Goal: Share content: Share content

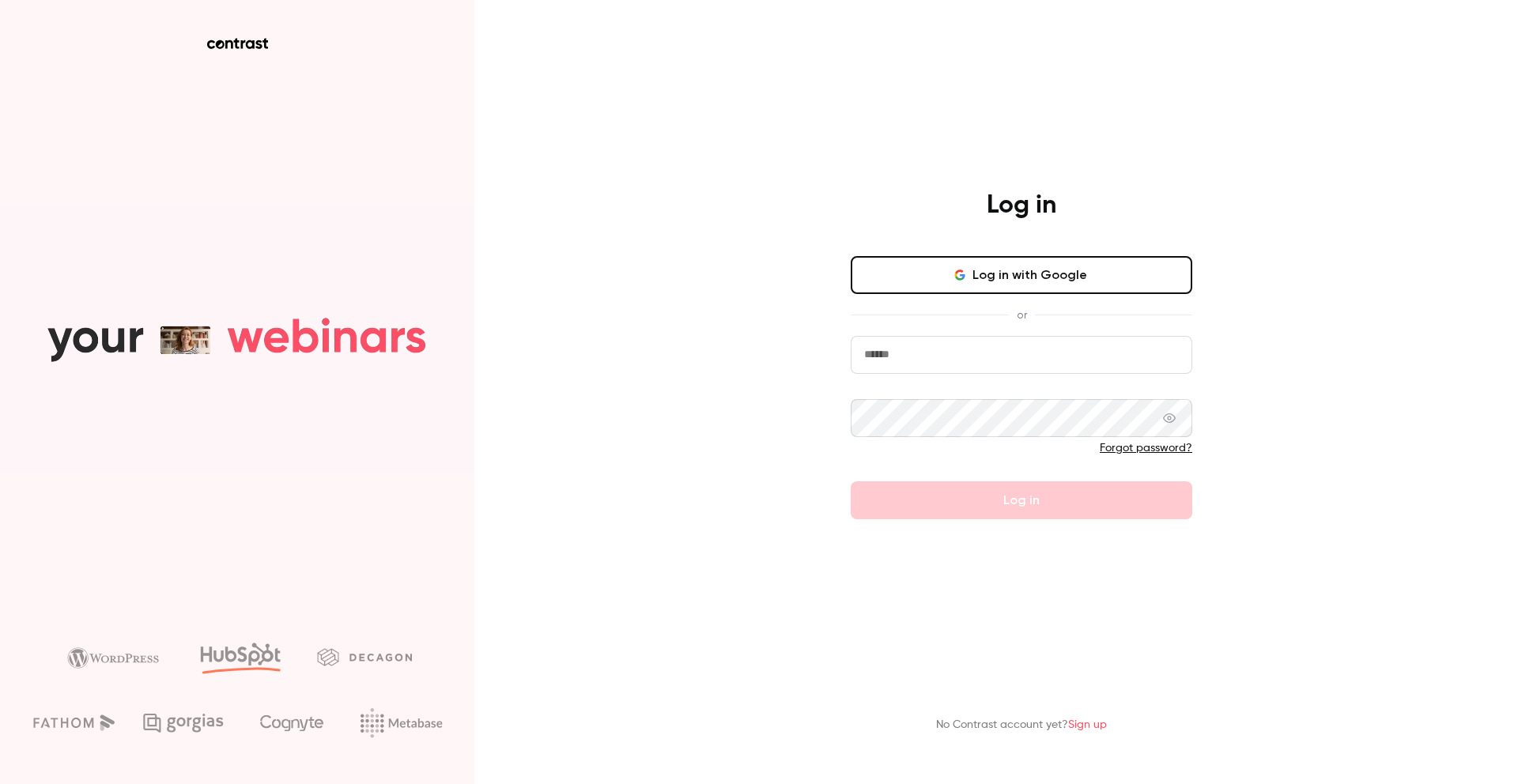
click at [1022, 361] on input "email" at bounding box center [1021, 355] width 342 height 38
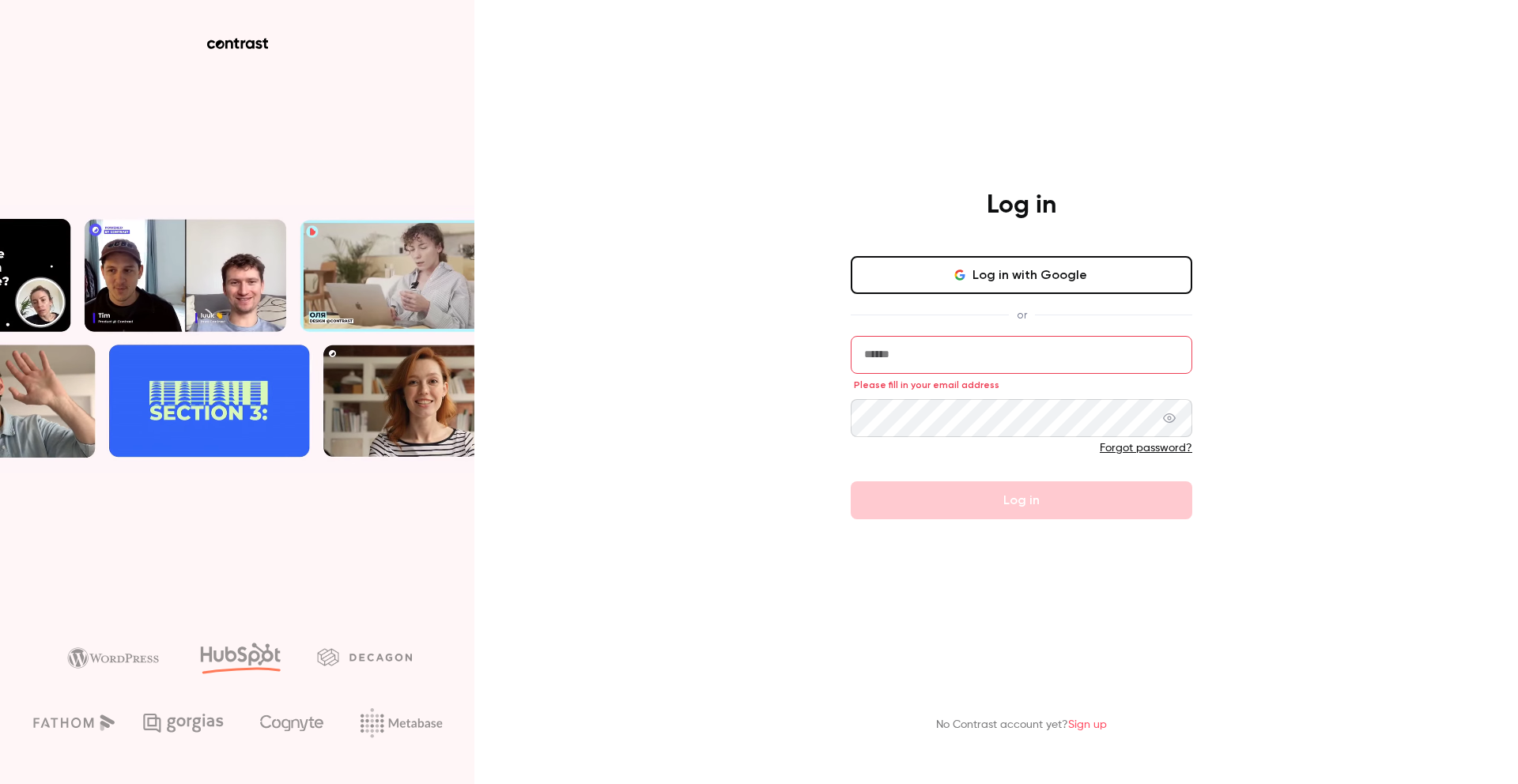
type input "**********"
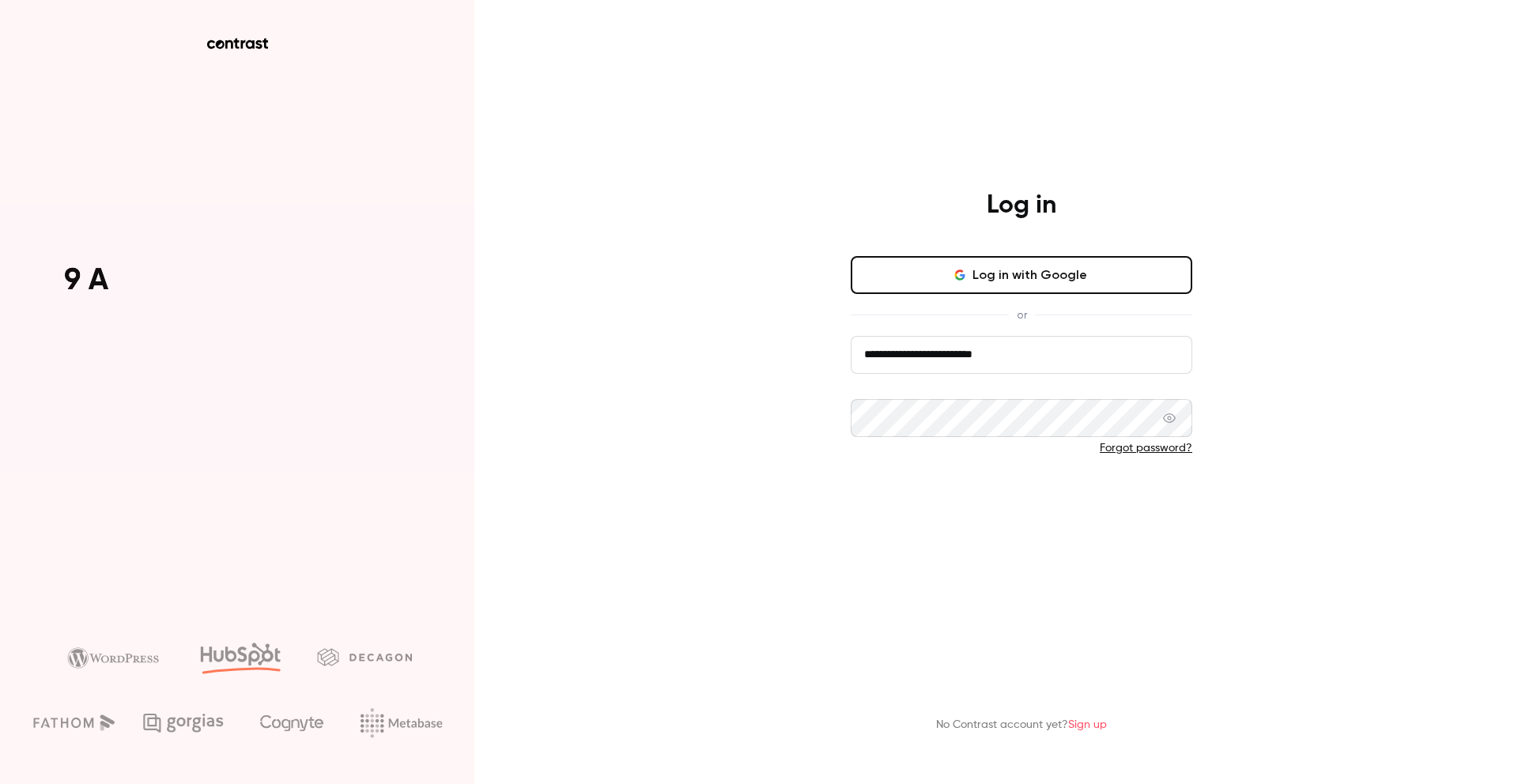
click at [1029, 493] on button "Log in" at bounding box center [1021, 500] width 342 height 38
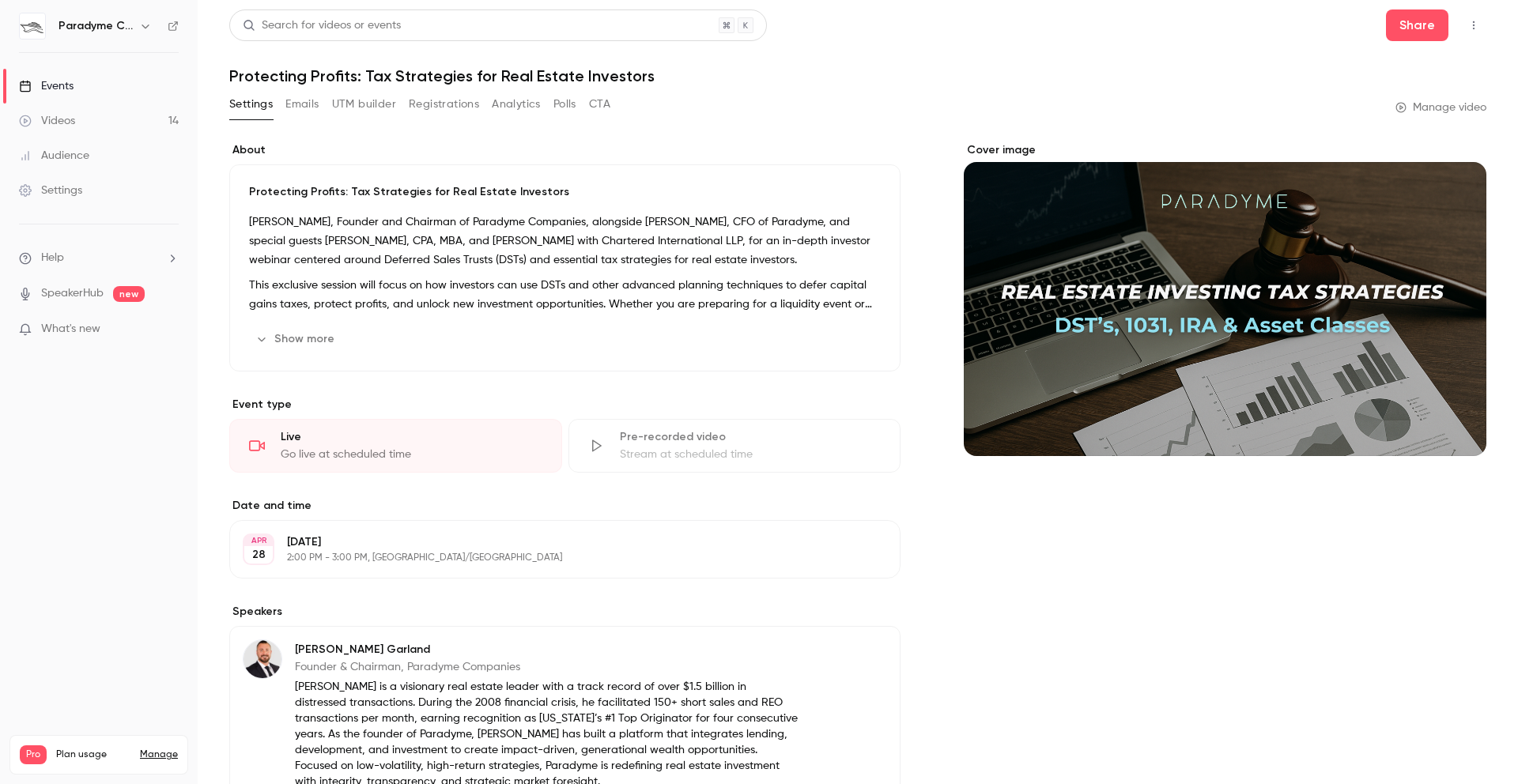
click at [71, 123] on div "Videos" at bounding box center [47, 121] width 56 height 16
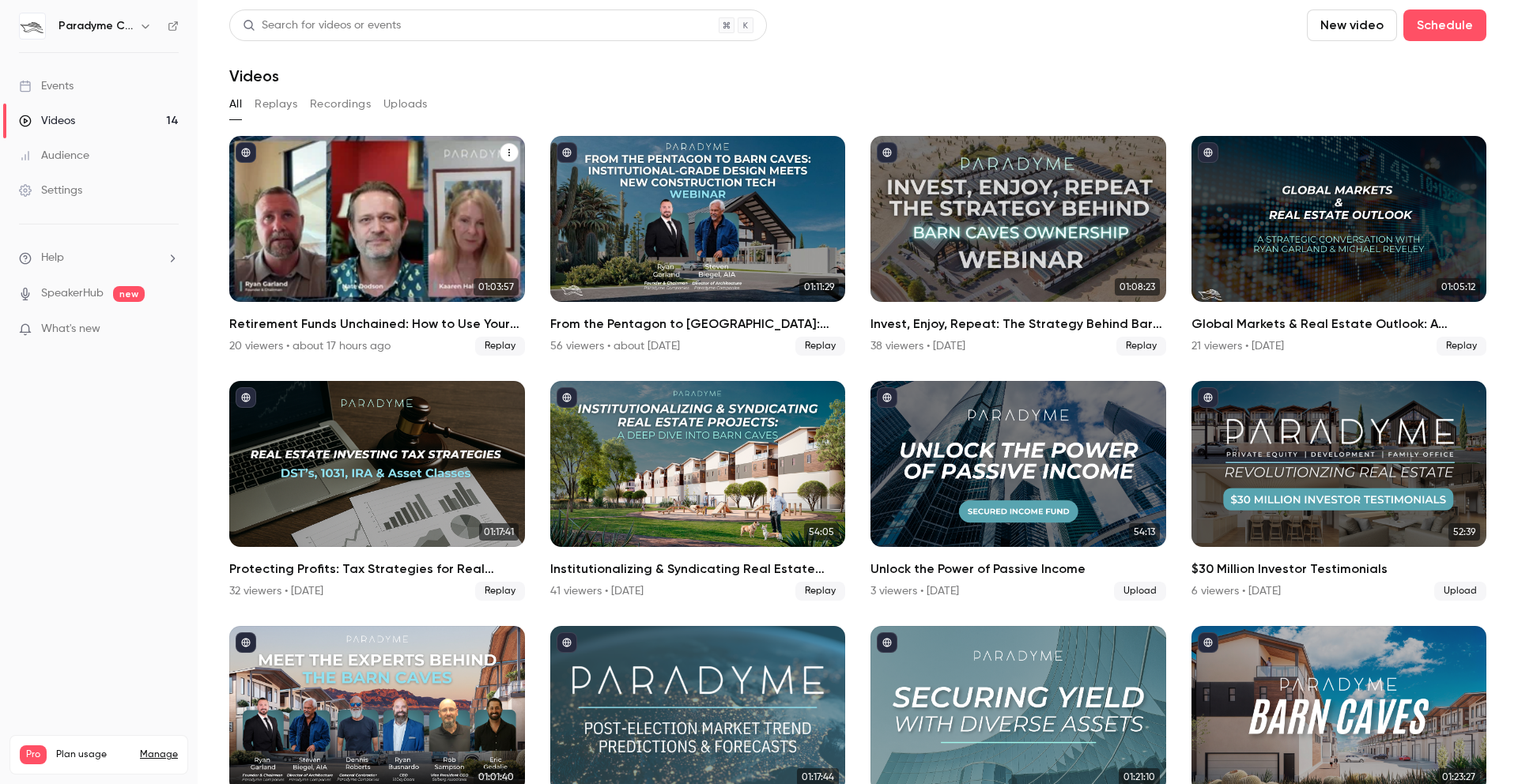
click at [402, 251] on div "Retirement Funds Unchained: How to Use Your IRA in Private Investments & Stay C…" at bounding box center [377, 219] width 296 height 166
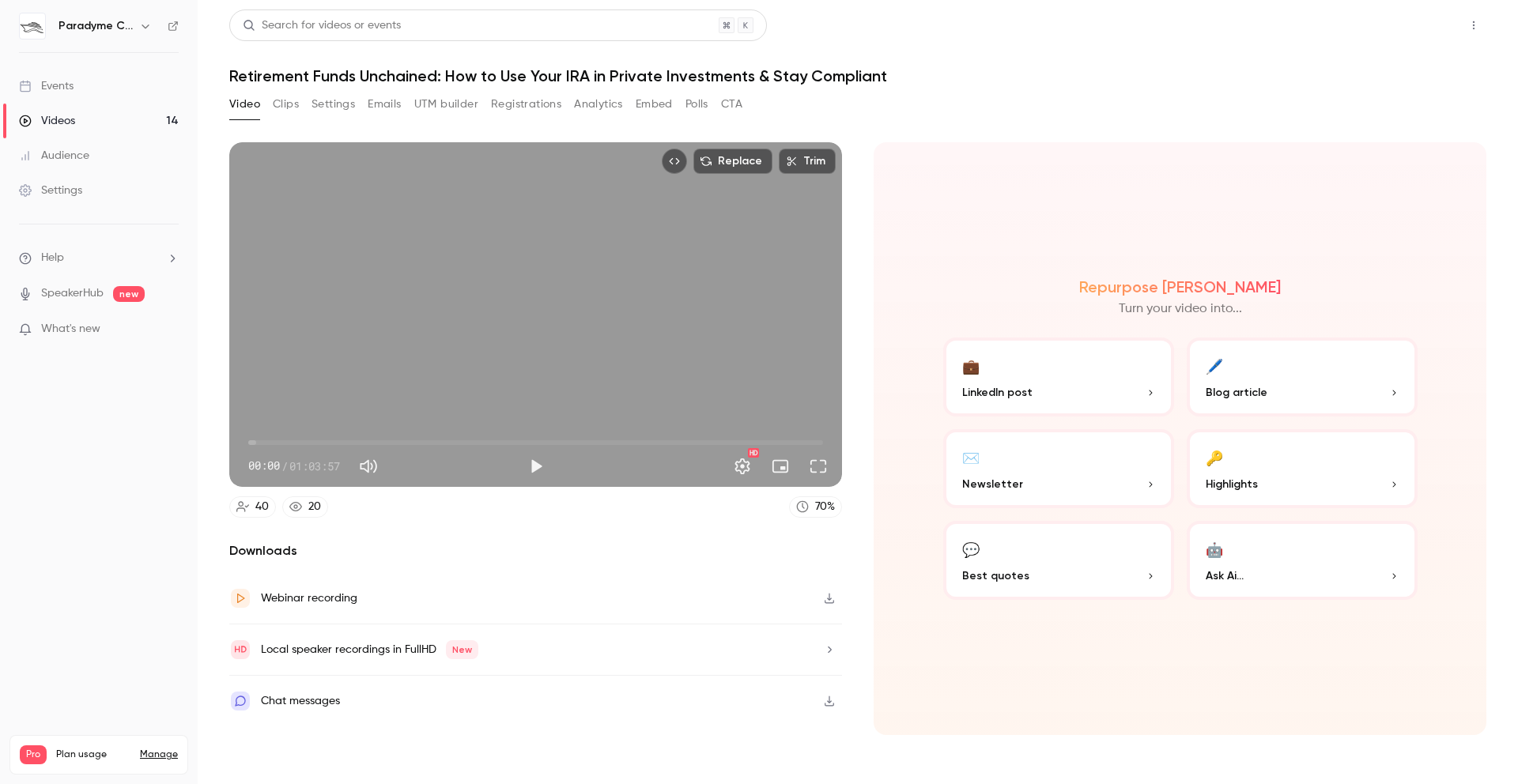
click at [1411, 23] on button "Share" at bounding box center [1417, 25] width 62 height 32
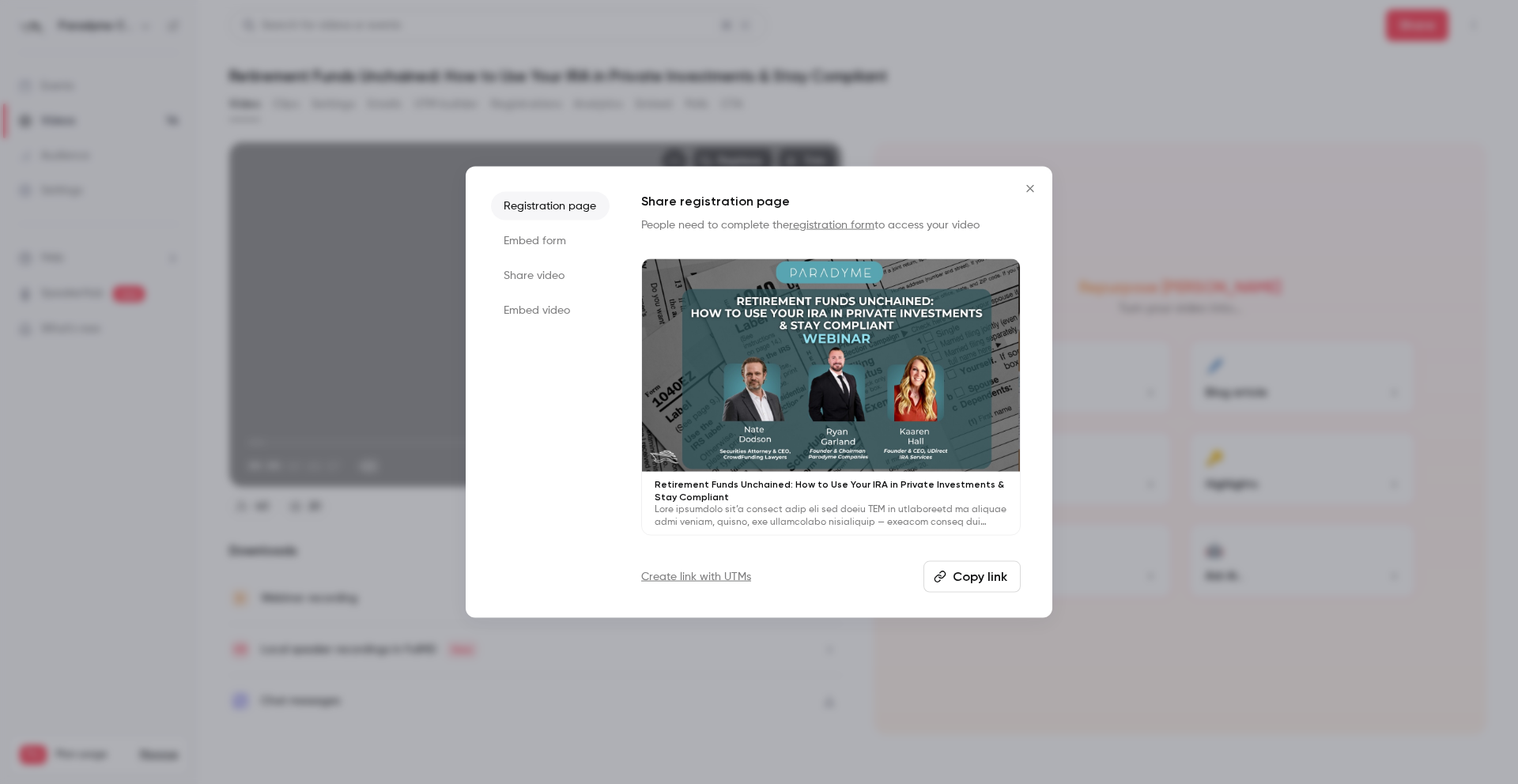
click at [963, 579] on button "Copy link" at bounding box center [973, 576] width 97 height 32
click at [1029, 198] on button "Close" at bounding box center [1030, 188] width 32 height 32
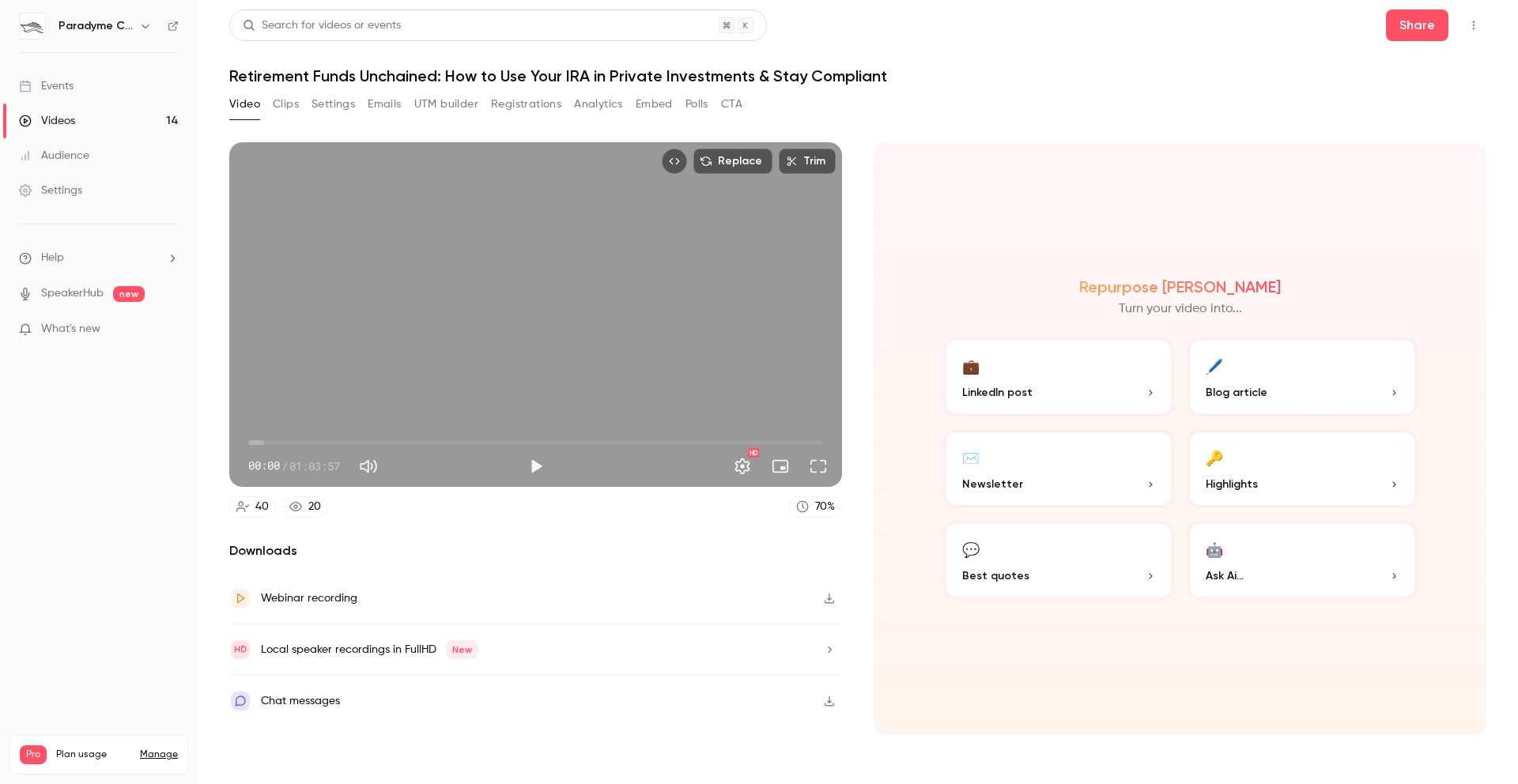
click at [287, 111] on button "Clips" at bounding box center [286, 105] width 26 height 26
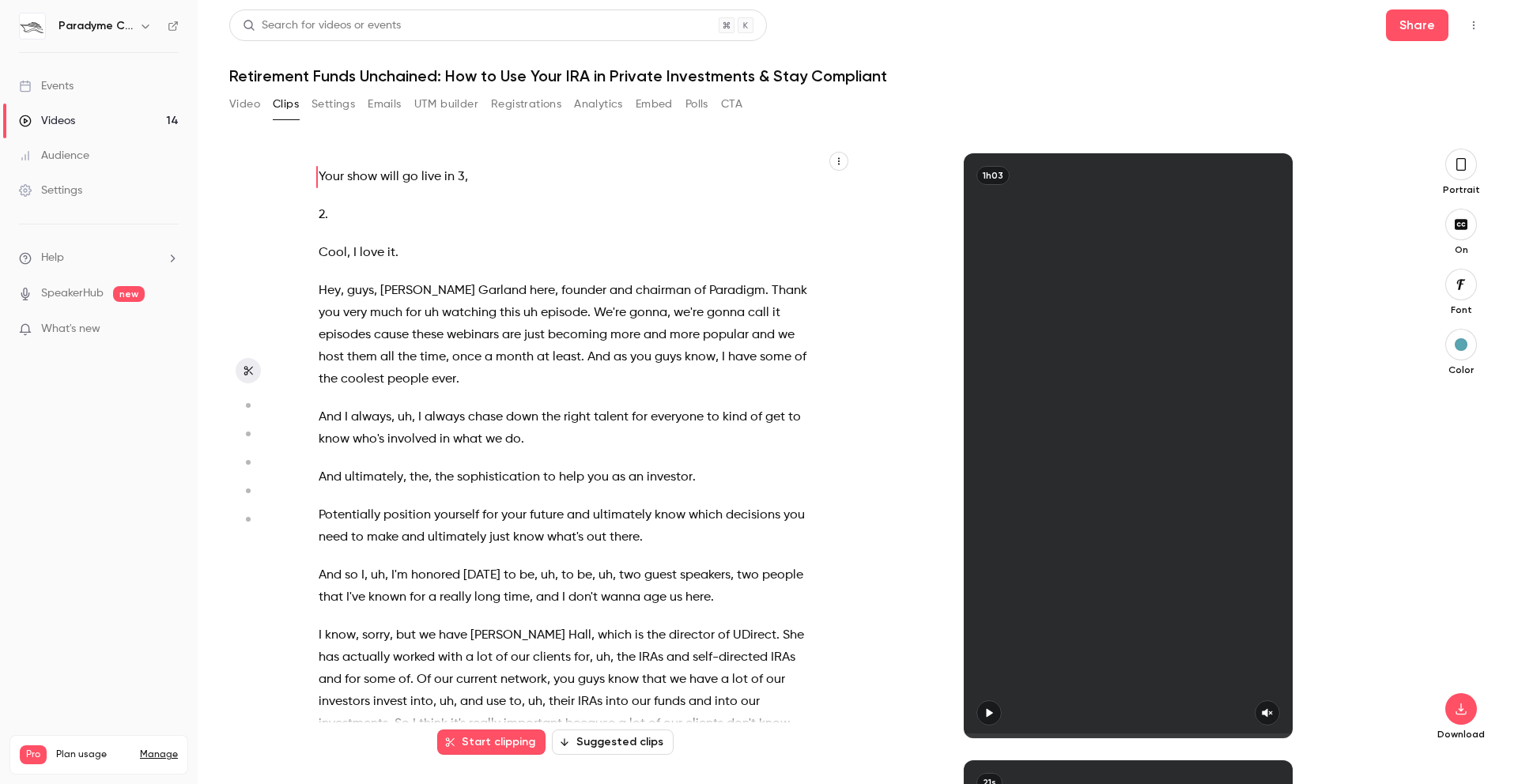
click at [241, 85] on div "Search for videos or events Share Retirement Funds Unchained: How to Use Your I…" at bounding box center [857, 392] width 1257 height 765
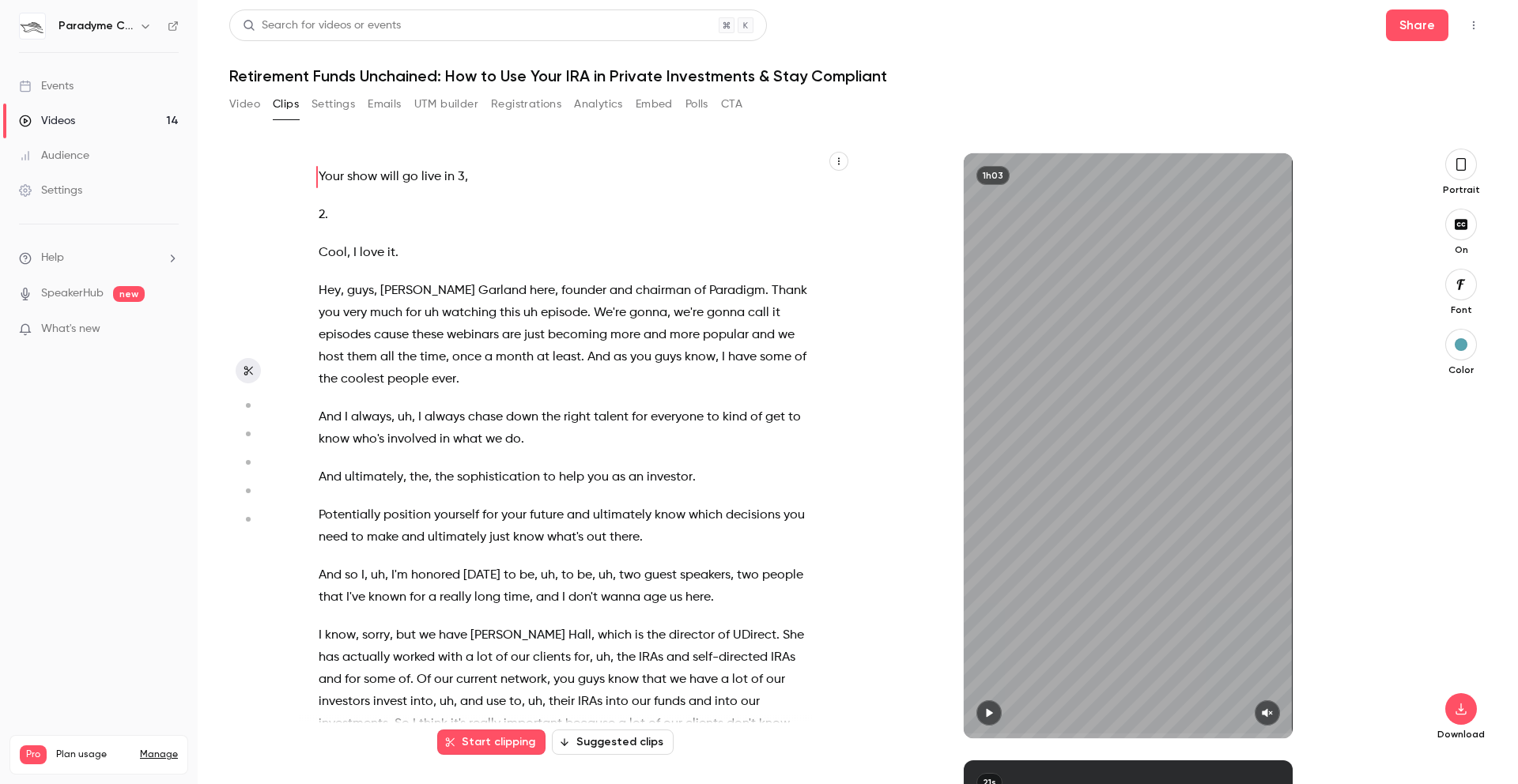
click at [257, 95] on button "Video" at bounding box center [245, 105] width 31 height 26
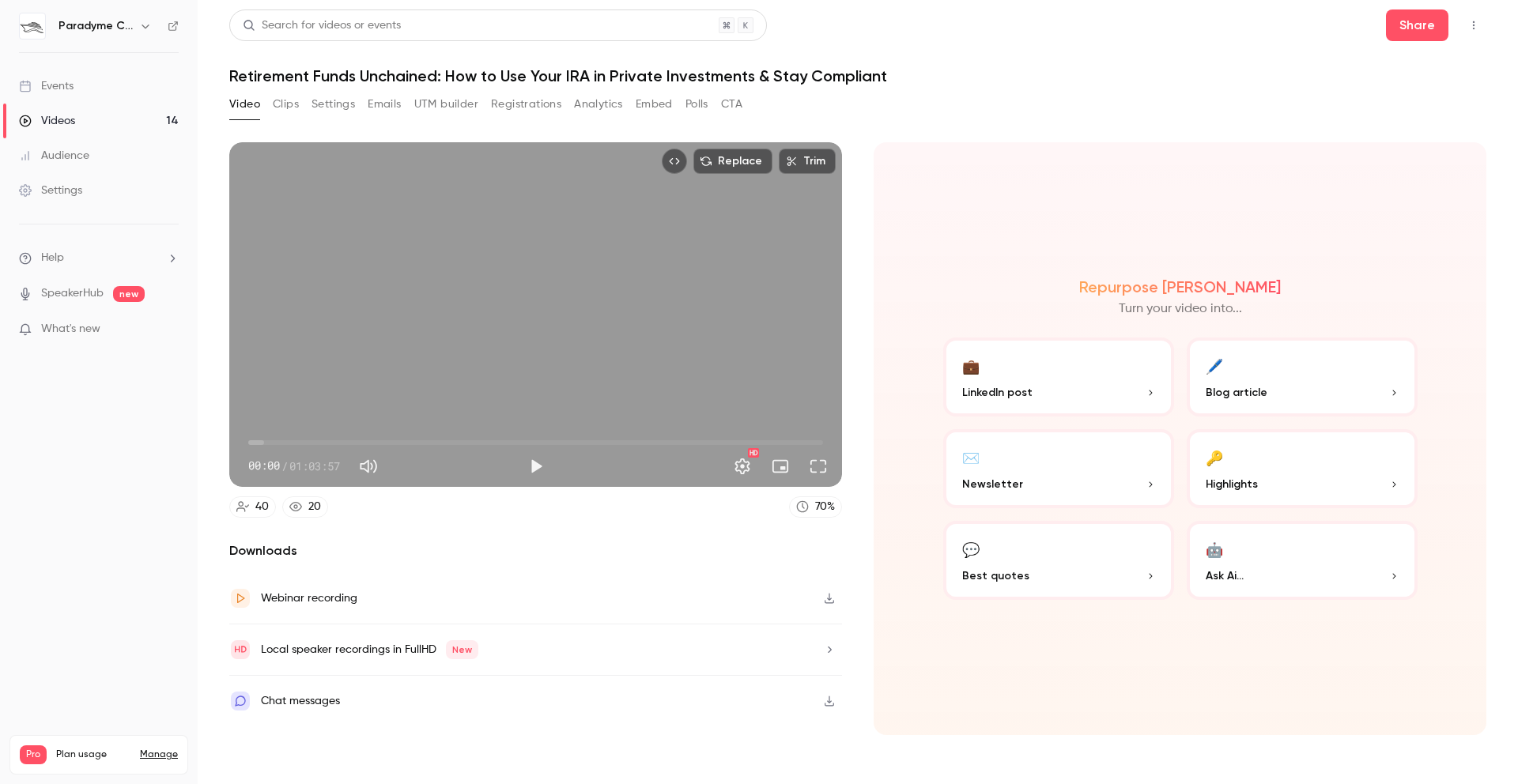
click at [407, 608] on div "Webinar recording" at bounding box center [535, 599] width 613 height 51
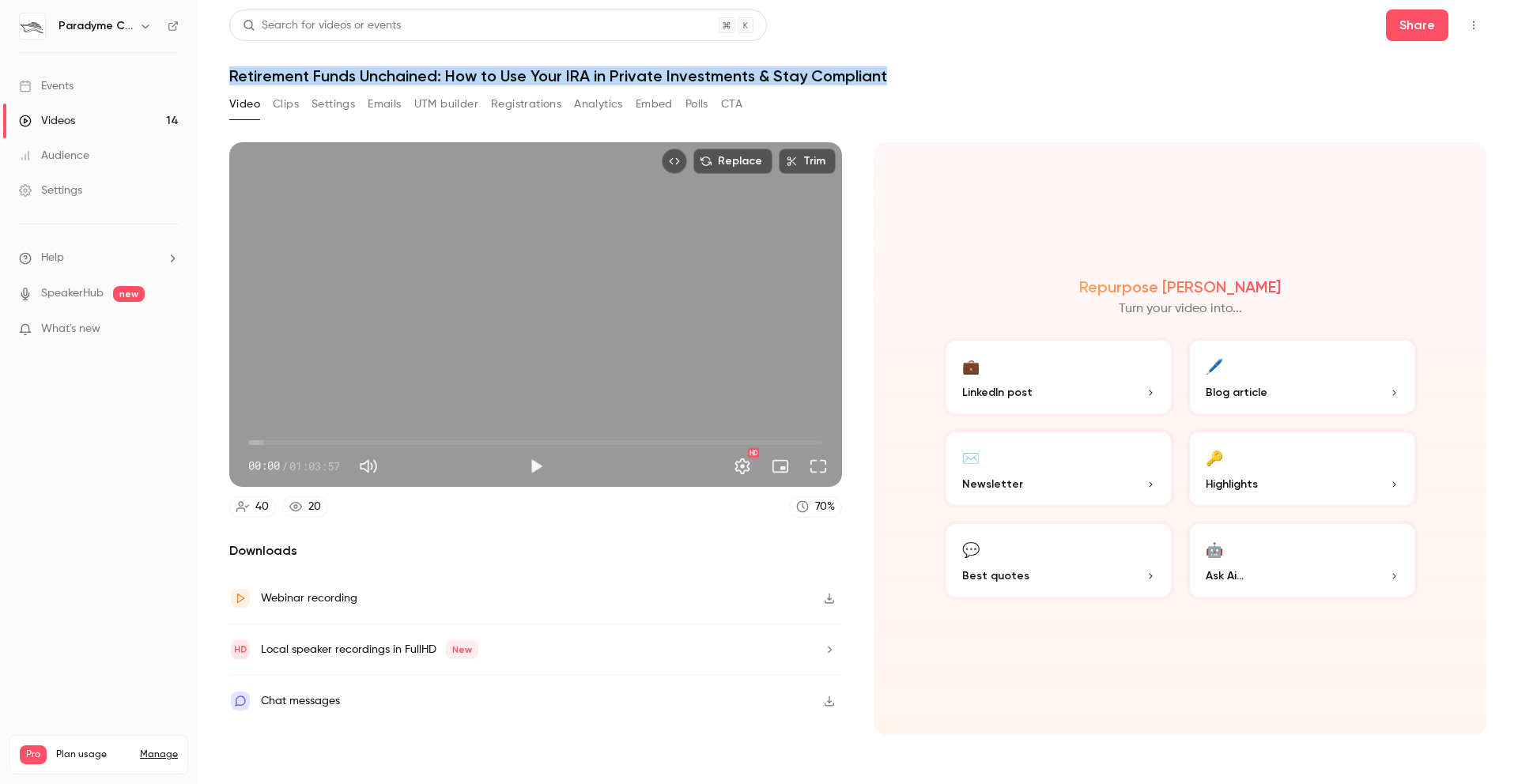
drag, startPoint x: 225, startPoint y: 74, endPoint x: 926, endPoint y: 82, distance: 701.0
click at [926, 82] on main "Search for videos or events Share Retirement Funds Unchained: How to Use Your I…" at bounding box center [857, 392] width 1320 height 784
copy h1 "Retirement Funds Unchained: How to Use Your IRA in Private Investments & Stay C…"
